Goal: Task Accomplishment & Management: Manage account settings

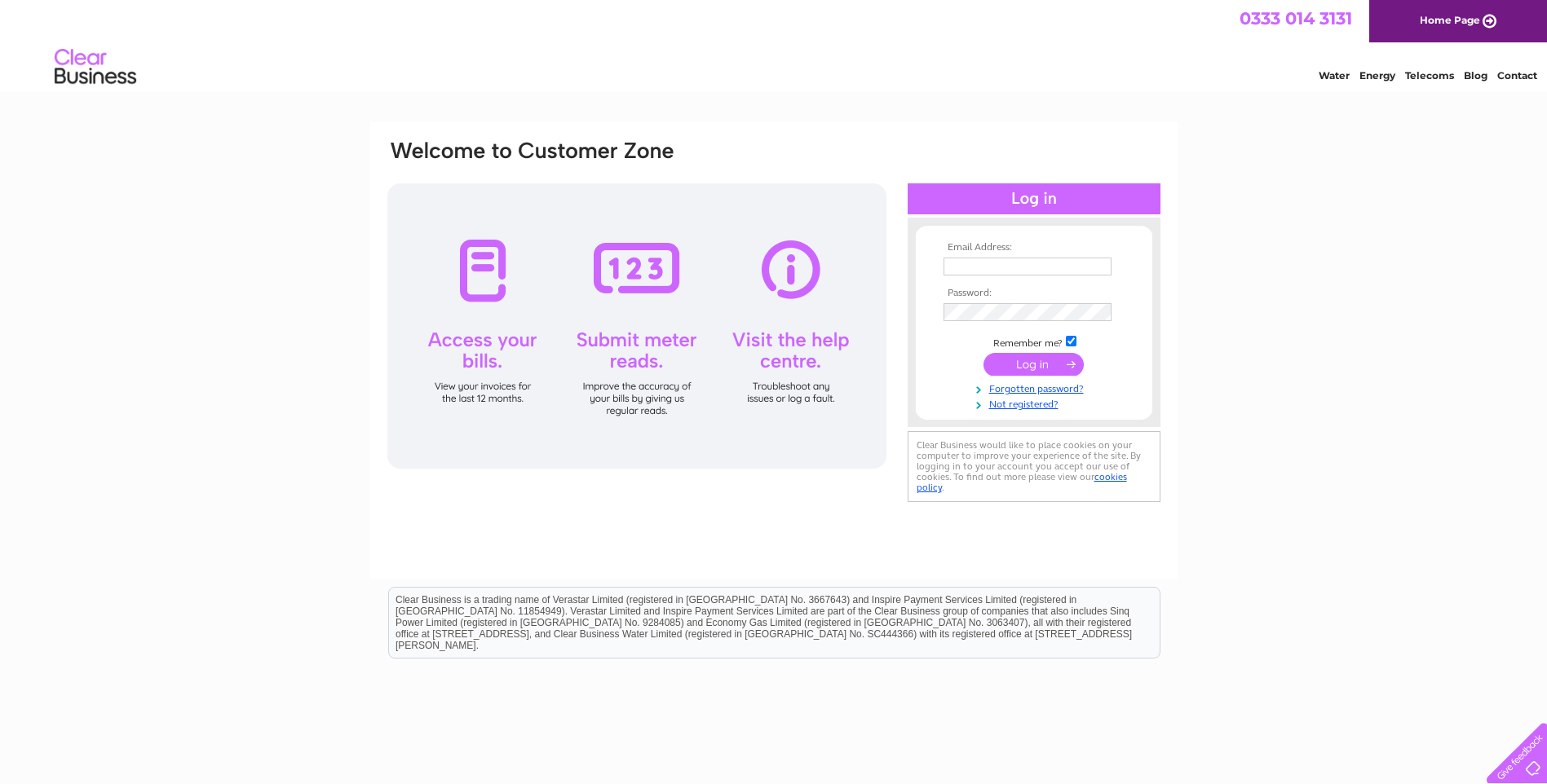
type input "finance@thursocdt.co.uk"
click at [1026, 366] on input "submit" at bounding box center [1033, 364] width 100 height 23
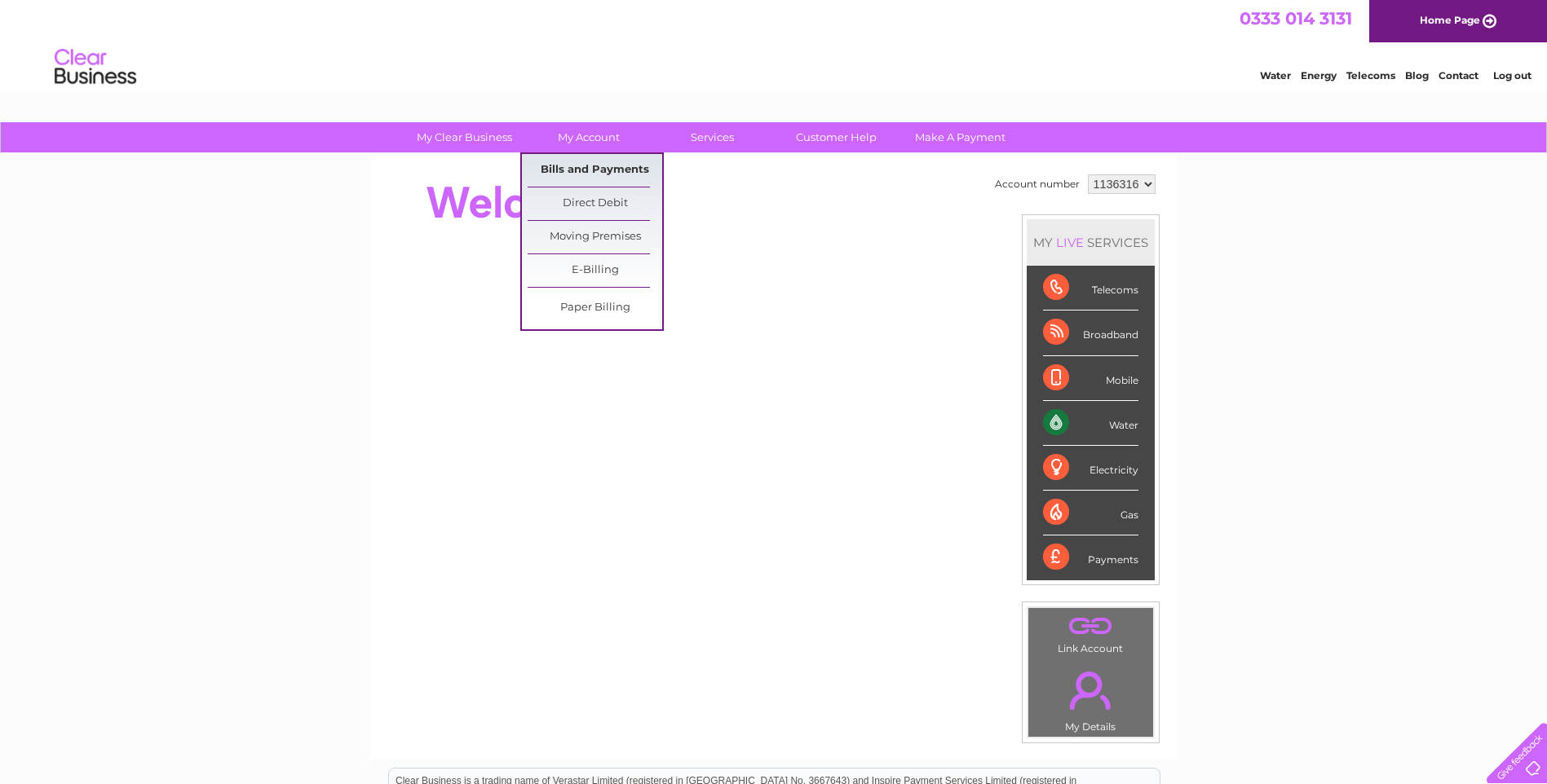
click at [577, 167] on link "Bills and Payments" at bounding box center [595, 169] width 135 height 32
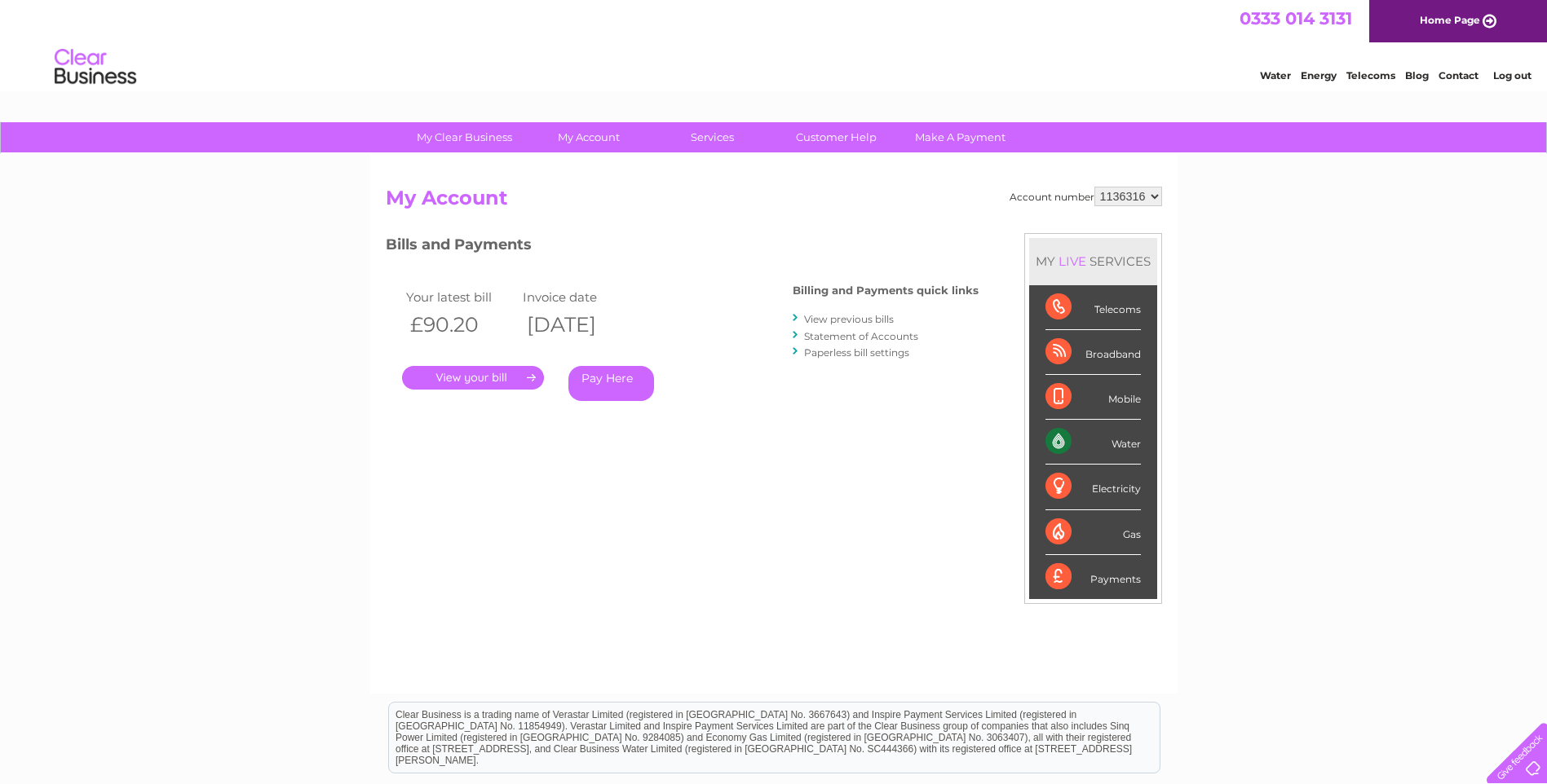
click at [475, 374] on link "." at bounding box center [473, 377] width 142 height 24
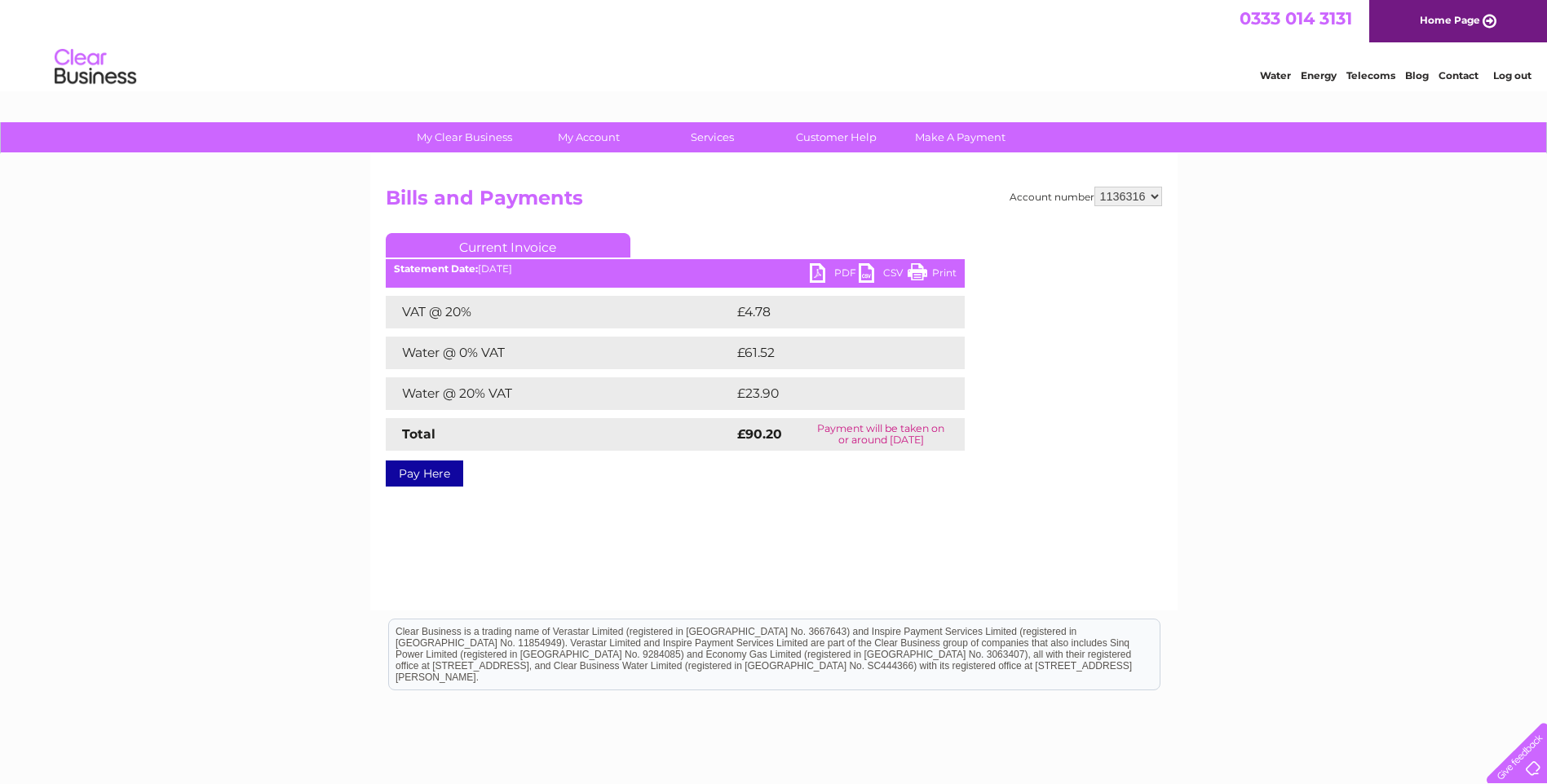
click at [837, 263] on ul "Current Invoice" at bounding box center [674, 248] width 579 height 31
click at [839, 264] on link "PDF" at bounding box center [834, 274] width 49 height 24
click at [1157, 193] on select "1136316" at bounding box center [1128, 196] width 67 height 19
click at [1095, 187] on select "1136316" at bounding box center [1128, 196] width 67 height 19
click at [1237, 244] on div "My Clear Business Login Details My Details My Preferences Link Account My Accou…" at bounding box center [773, 505] width 1547 height 767
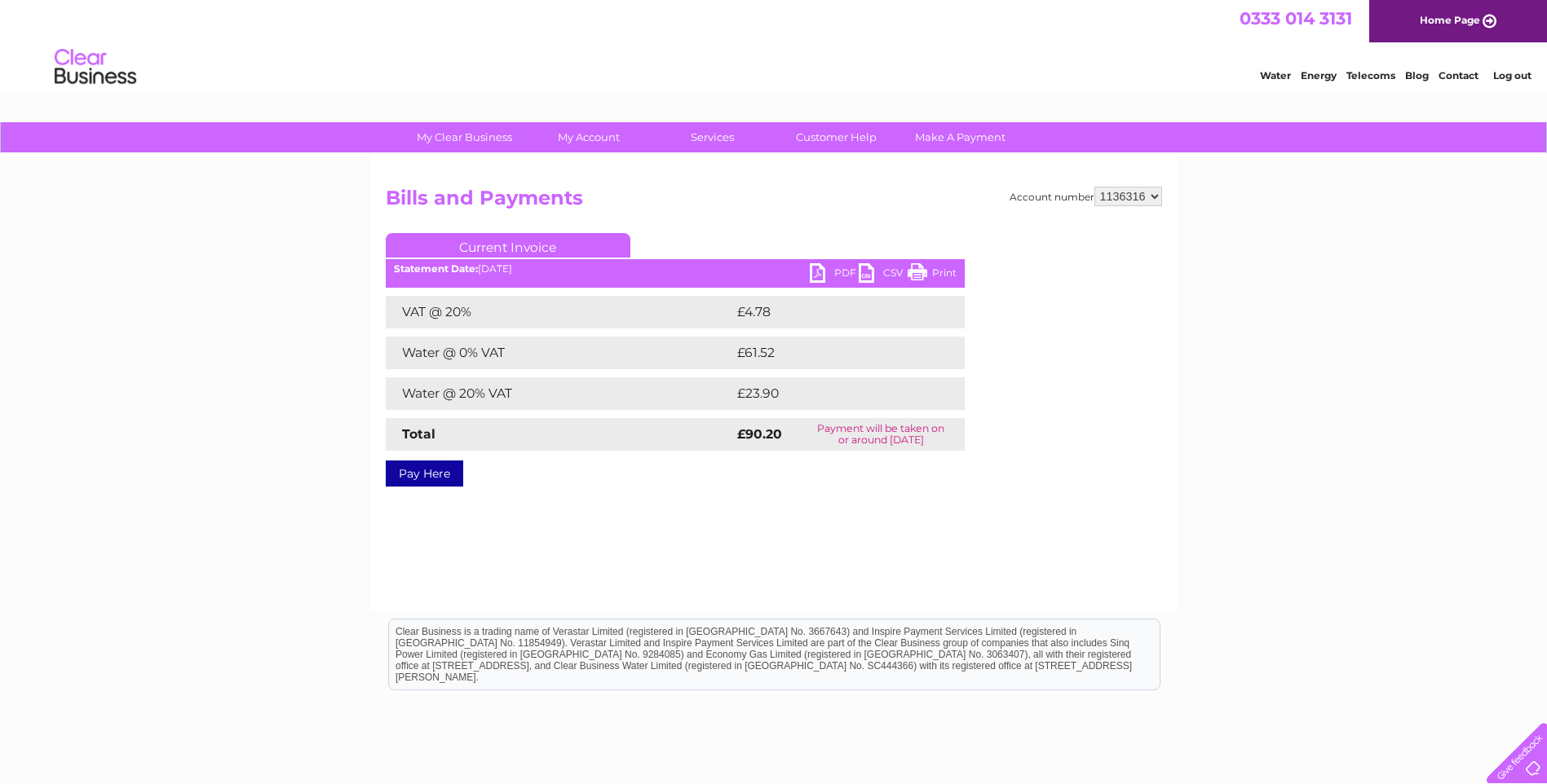
click at [1508, 70] on link "Log out" at bounding box center [1512, 75] width 38 height 12
